Goal: Information Seeking & Learning: Learn about a topic

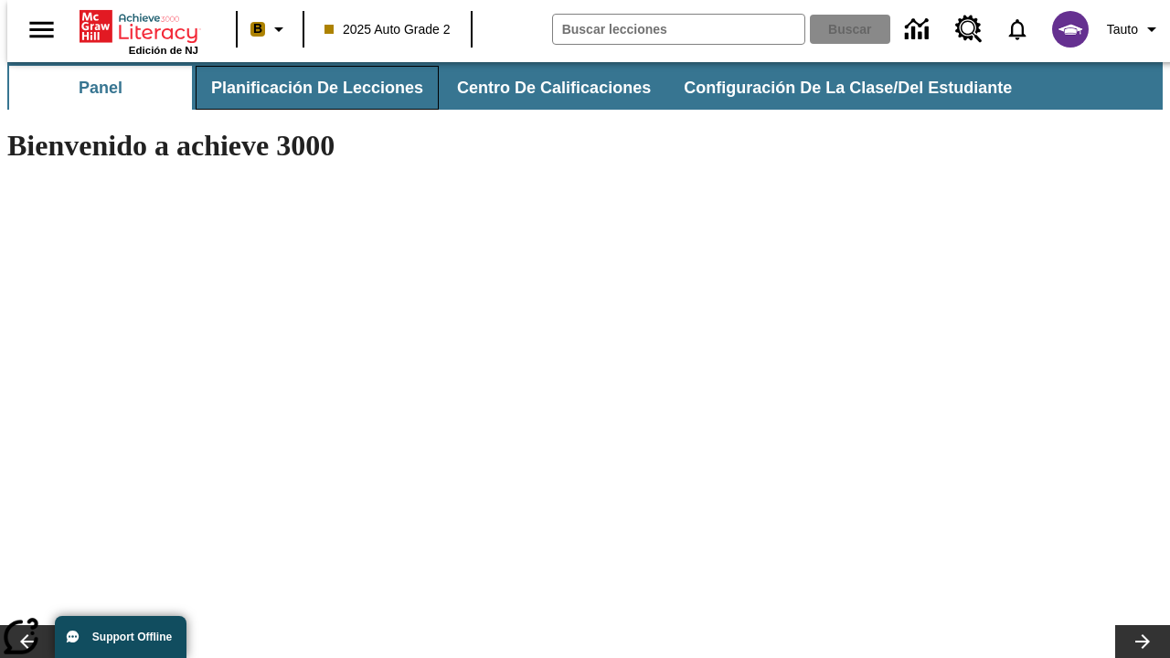
click at [306, 88] on span "Planificación de lecciones" at bounding box center [317, 88] width 212 height 21
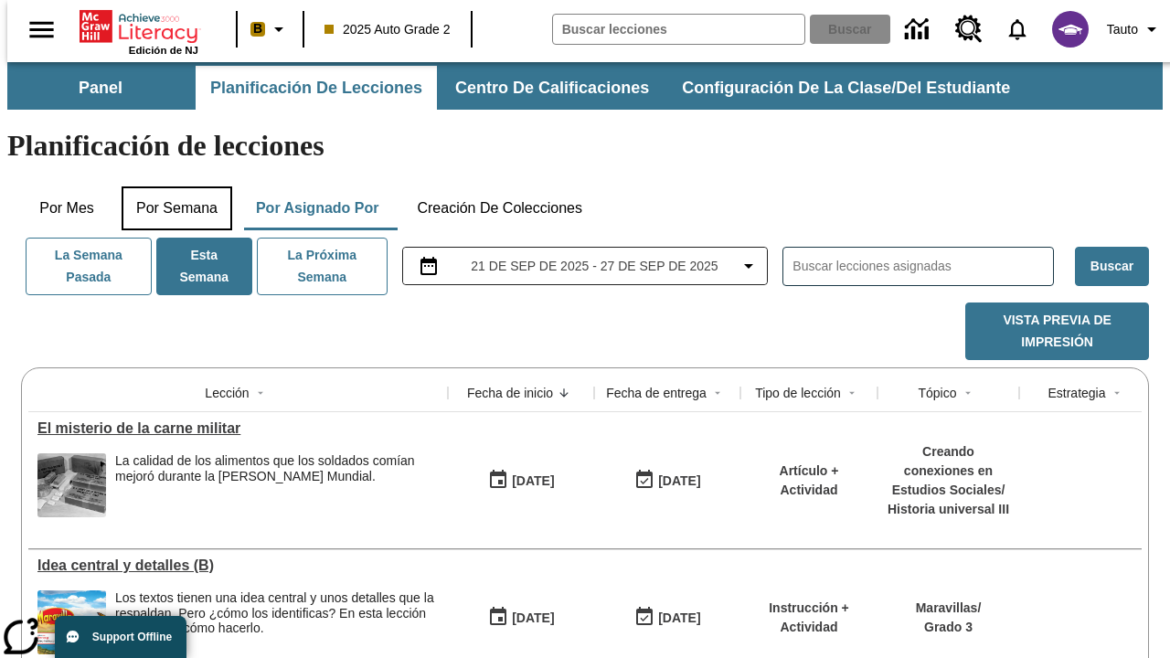
click at [171, 187] on button "Por semana" at bounding box center [177, 209] width 111 height 44
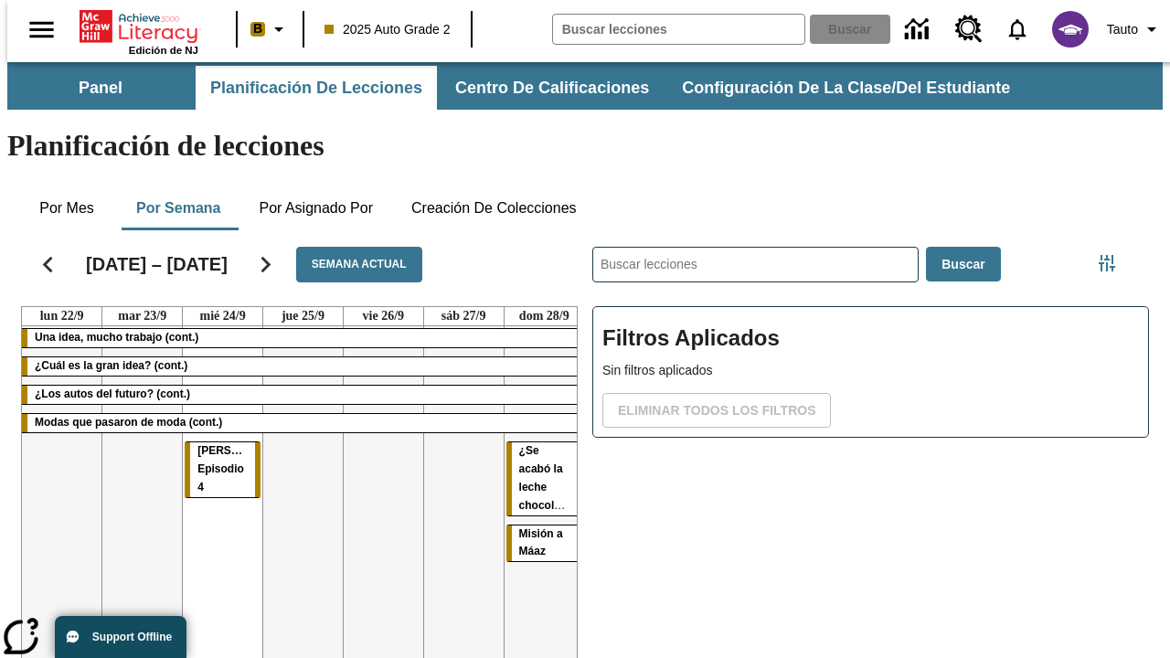
click at [537, 454] on tr "Una idea, mucho trabajo (cont.) ¿Cuál es la gran idea? (cont.) ¿Los autos del f…" at bounding box center [303, 523] width 562 height 394
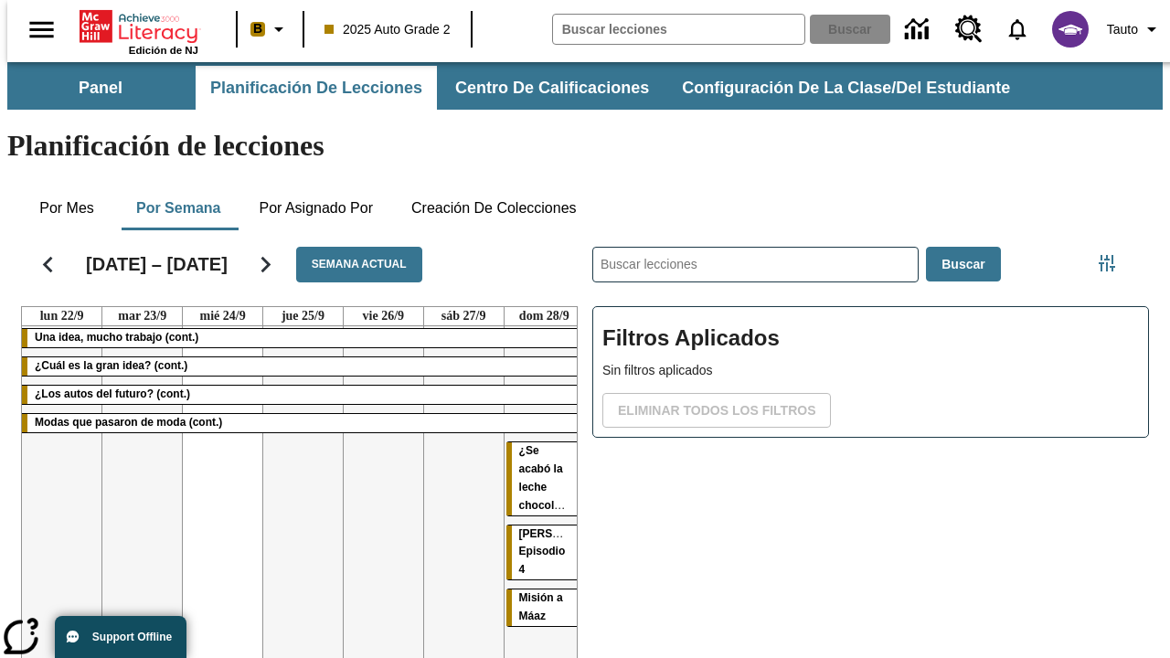
click at [526, 528] on span "[PERSON_NAME]: Episodio 4" at bounding box center [567, 552] width 96 height 49
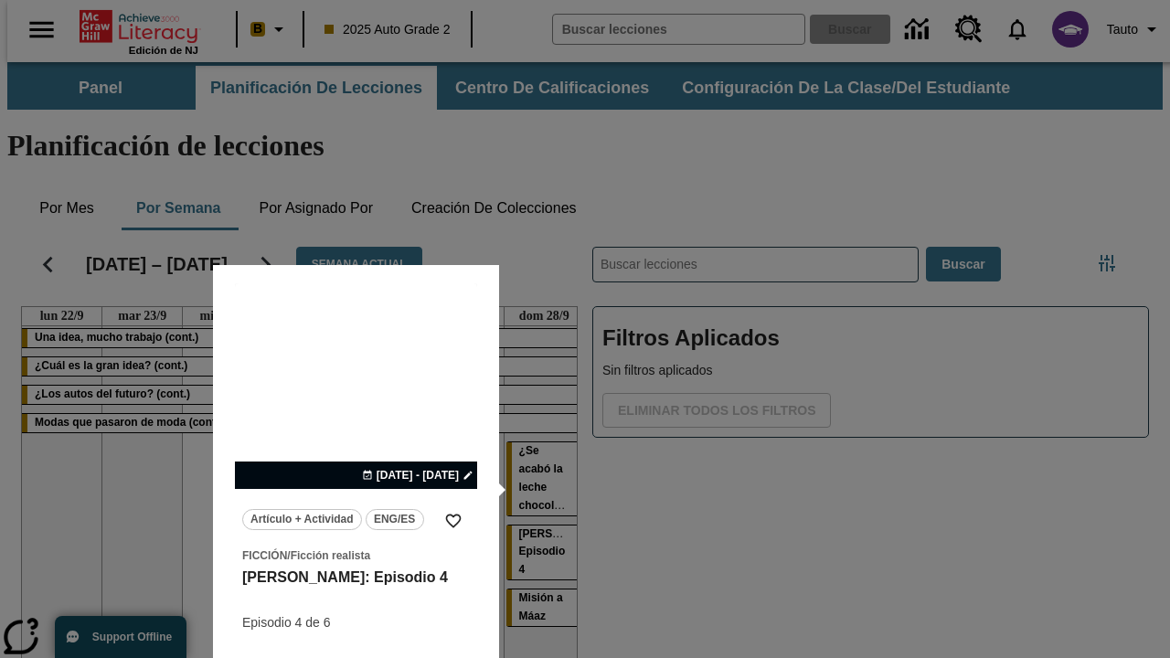
scroll to position [114, 0]
